Goal: Find specific page/section

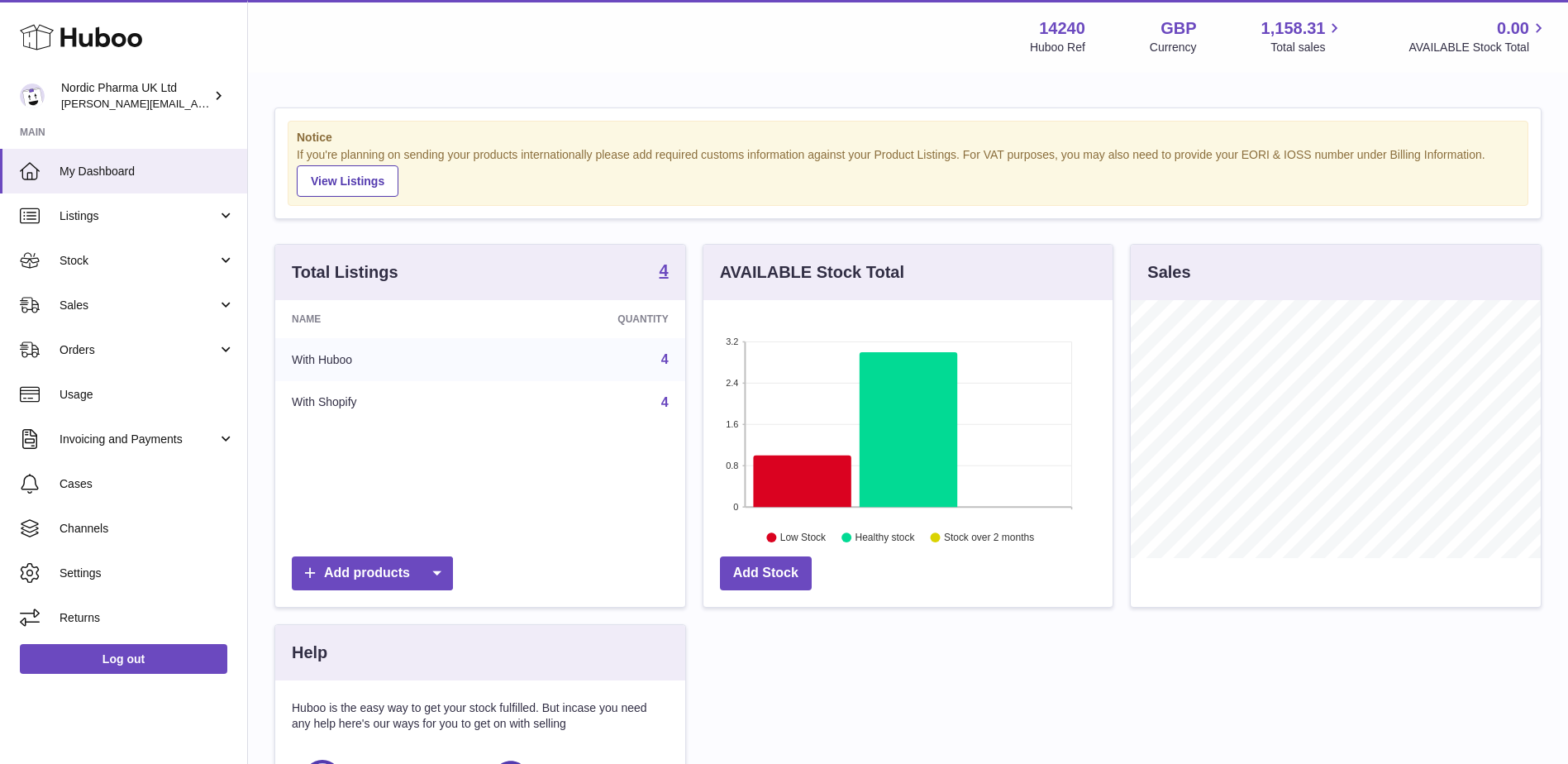
scroll to position [258, 409]
click at [183, 312] on span "Sales" at bounding box center [138, 305] width 158 height 15
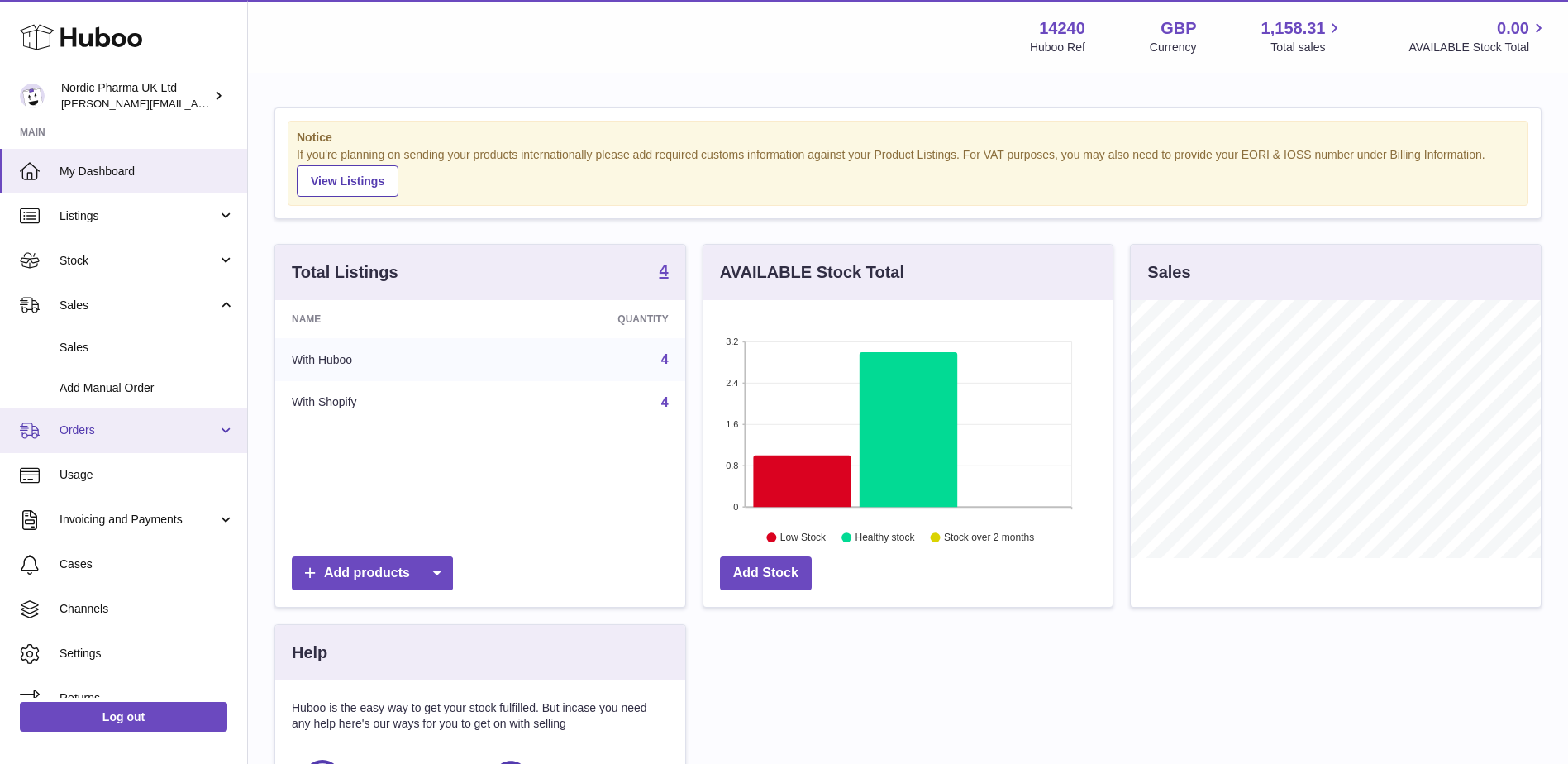
click at [172, 439] on link "Orders" at bounding box center [123, 431] width 247 height 45
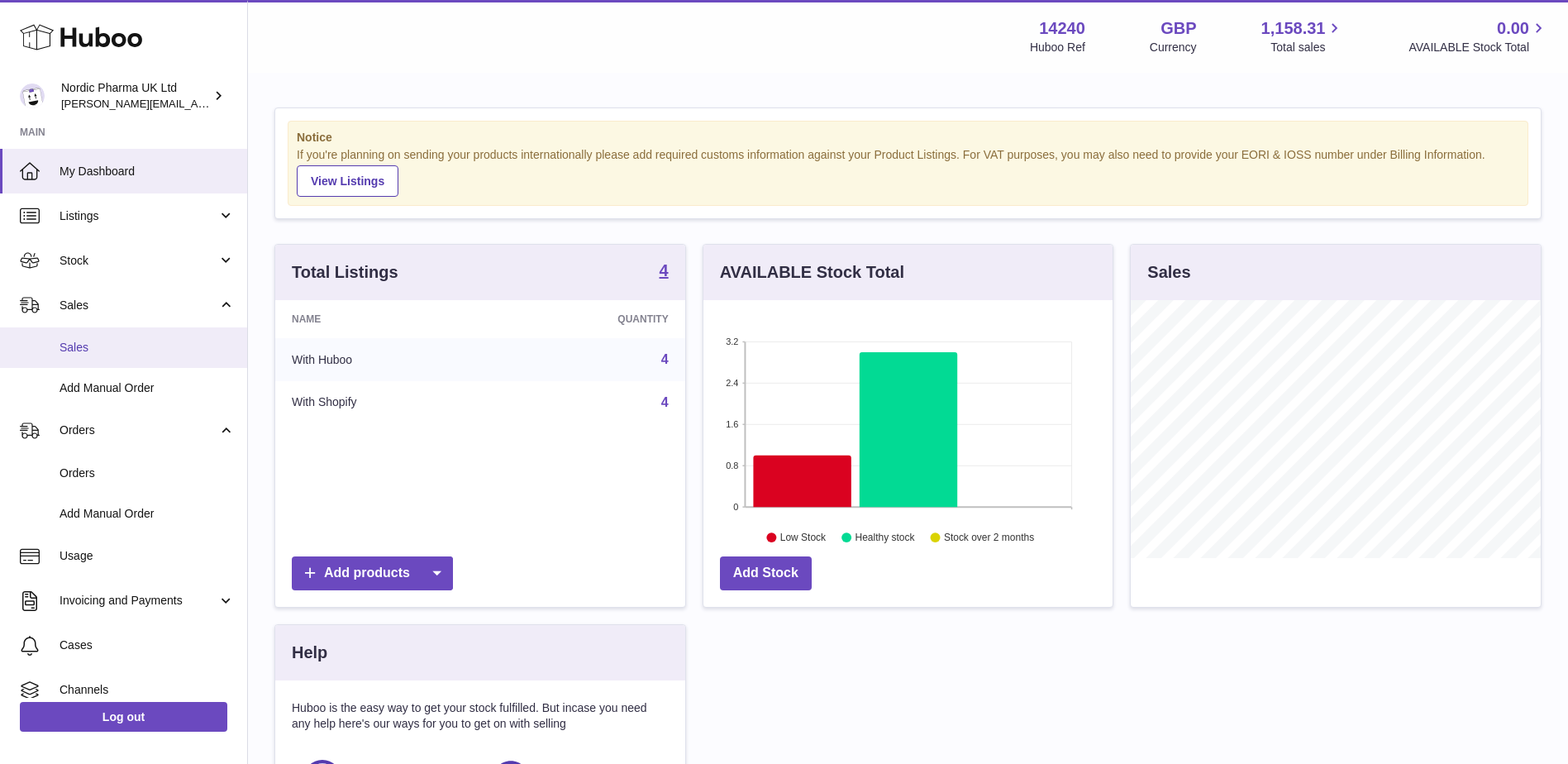
click at [89, 337] on link "Sales" at bounding box center [123, 347] width 247 height 40
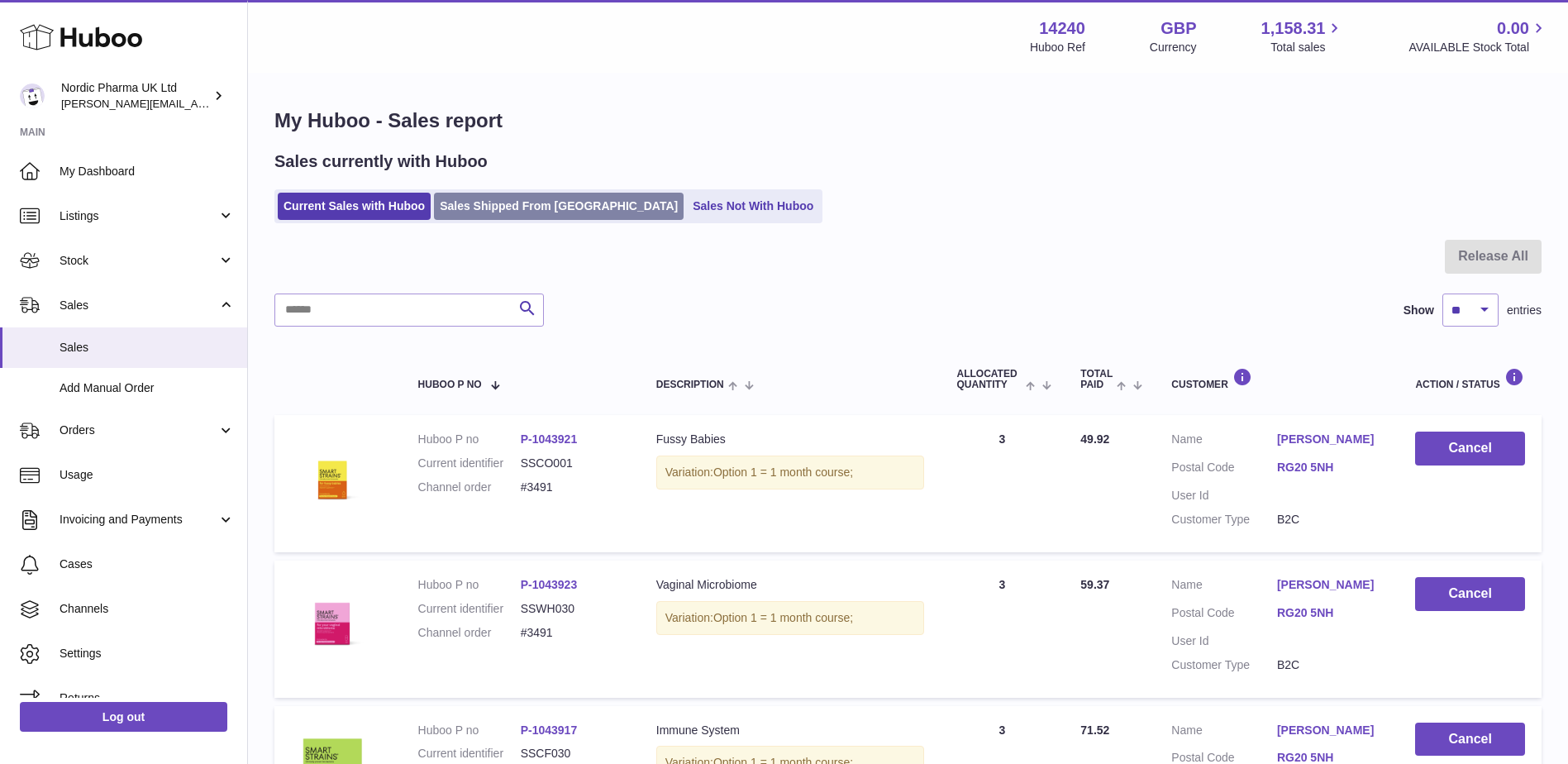
click at [496, 206] on link "Sales Shipped From Huboo" at bounding box center [558, 206] width 250 height 27
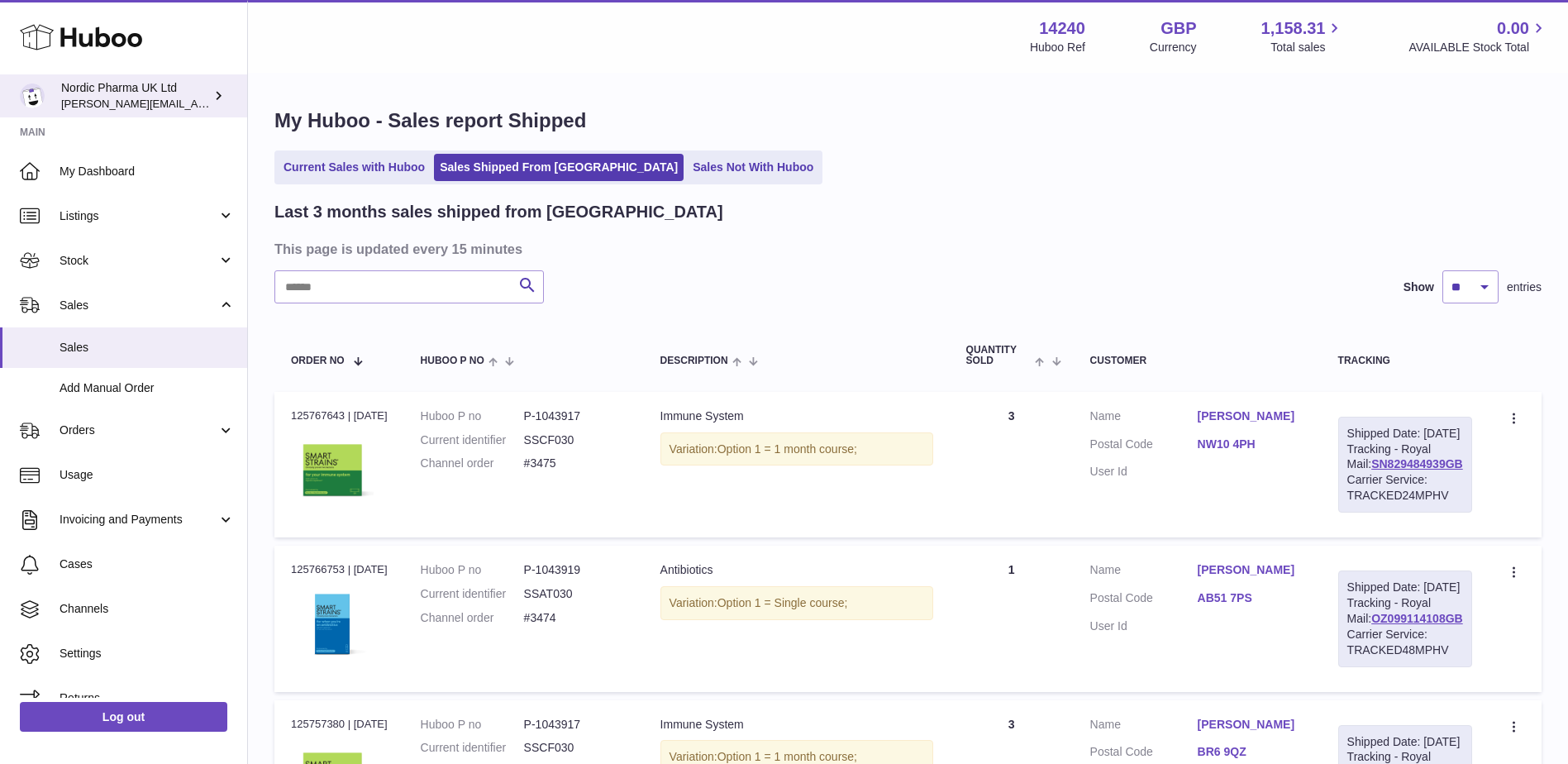
click at [216, 96] on icon at bounding box center [218, 95] width 17 height 17
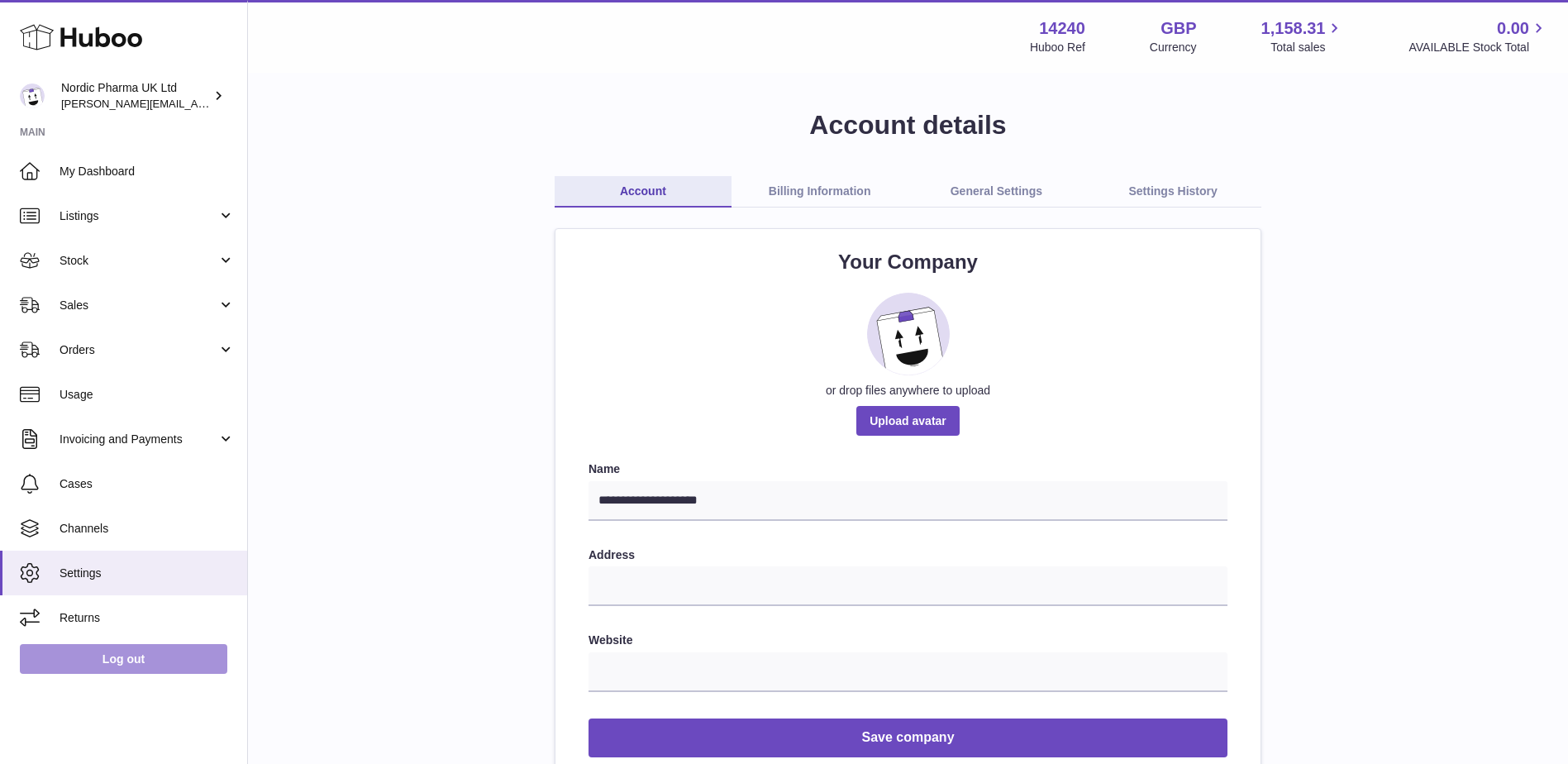
click at [120, 664] on link "Log out" at bounding box center [123, 658] width 207 height 30
